Goal: Transaction & Acquisition: Purchase product/service

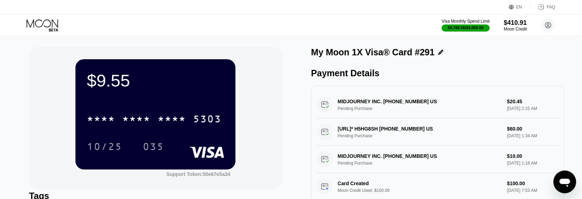
click at [38, 20] on icon at bounding box center [43, 23] width 32 height 8
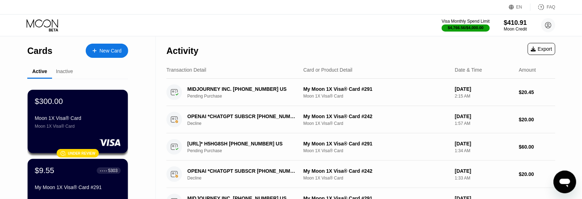
click at [118, 48] on div "New Card" at bounding box center [111, 51] width 22 height 6
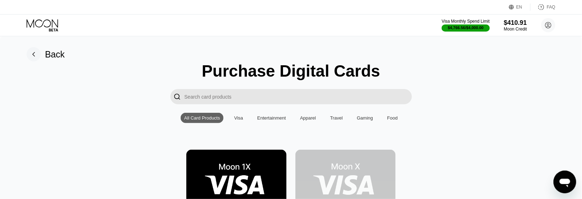
scroll to position [44, 0]
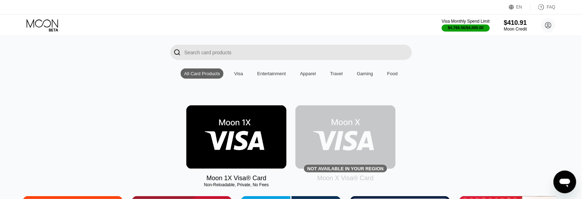
click at [246, 145] on img at bounding box center [236, 136] width 100 height 63
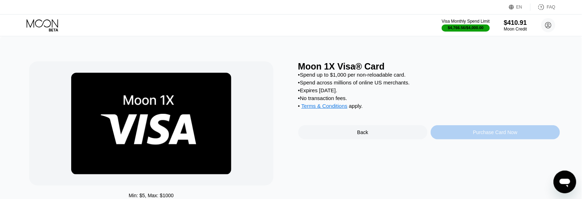
click at [453, 139] on div "Purchase Card Now" at bounding box center [495, 132] width 129 height 14
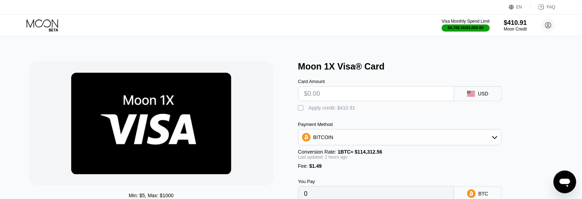
click at [326, 94] on input "text" at bounding box center [376, 93] width 144 height 14
type input "$100"
type input "0.00088677"
type input "$100"
click at [335, 58] on div "Min: $ 5 , Max: $ 1000 This card only works in The United States Moon 1X Visa® …" at bounding box center [291, 141] width 582 height 209
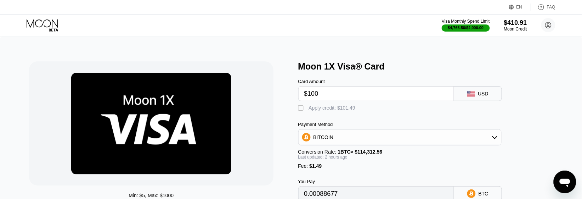
scroll to position [44, 0]
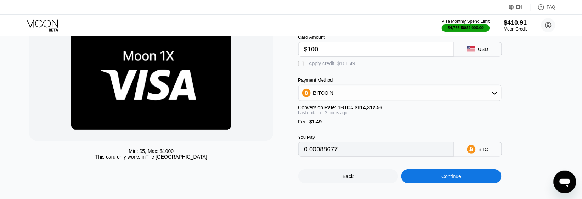
click at [302, 67] on div "" at bounding box center [301, 63] width 7 height 7
type input "0"
click at [439, 183] on div "Continue" at bounding box center [452, 176] width 100 height 14
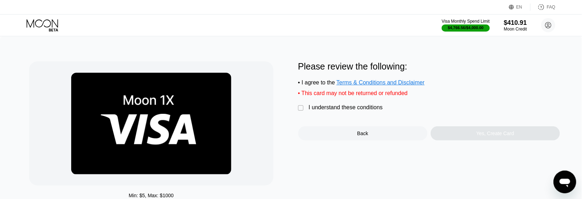
click at [310, 111] on div "I understand these conditions" at bounding box center [346, 107] width 74 height 6
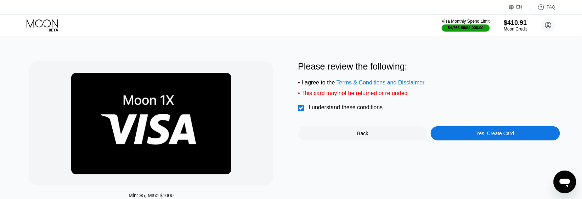
click at [458, 134] on div "Yes, Create Card" at bounding box center [495, 133] width 129 height 14
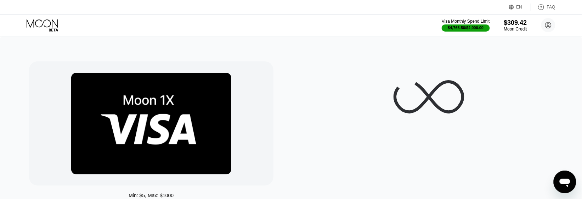
scroll to position [44, 0]
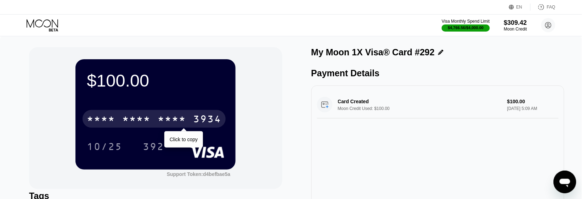
click at [134, 116] on div "* * * *" at bounding box center [136, 119] width 28 height 11
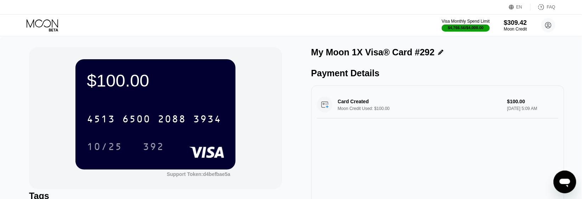
click at [56, 107] on div "$100.00 4513 6500 2088 3934 10/25 392 Support Token: d4befbae5a" at bounding box center [155, 118] width 253 height 142
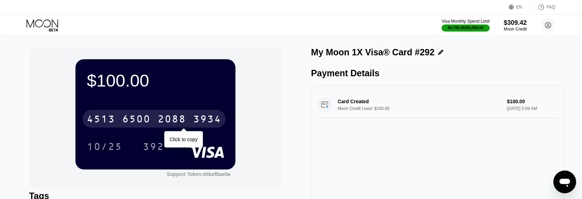
click at [135, 116] on div "6500" at bounding box center [136, 119] width 28 height 11
click at [151, 120] on div "6500" at bounding box center [136, 119] width 28 height 11
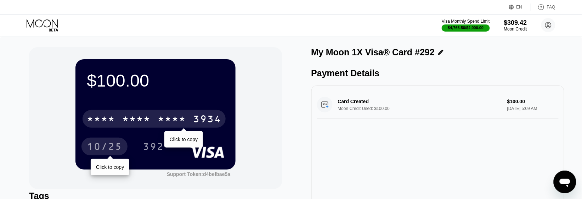
click at [114, 145] on div "10/25" at bounding box center [104, 147] width 35 height 11
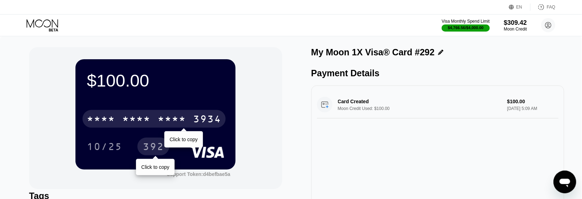
click at [155, 148] on div "392" at bounding box center [153, 147] width 21 height 11
click at [45, 98] on div "$100.00 * * * * * * * * * * * * 3934 Click to copy 10/25 392 Support Token: d4b…" at bounding box center [155, 118] width 253 height 142
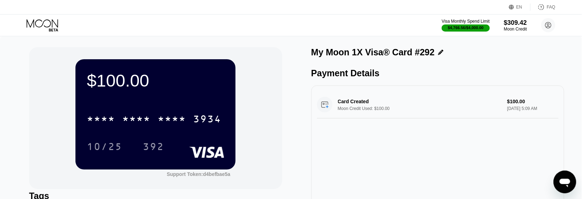
click at [35, 30] on icon at bounding box center [43, 25] width 33 height 12
click at [43, 23] on icon at bounding box center [43, 25] width 33 height 12
